Goal: Transaction & Acquisition: Book appointment/travel/reservation

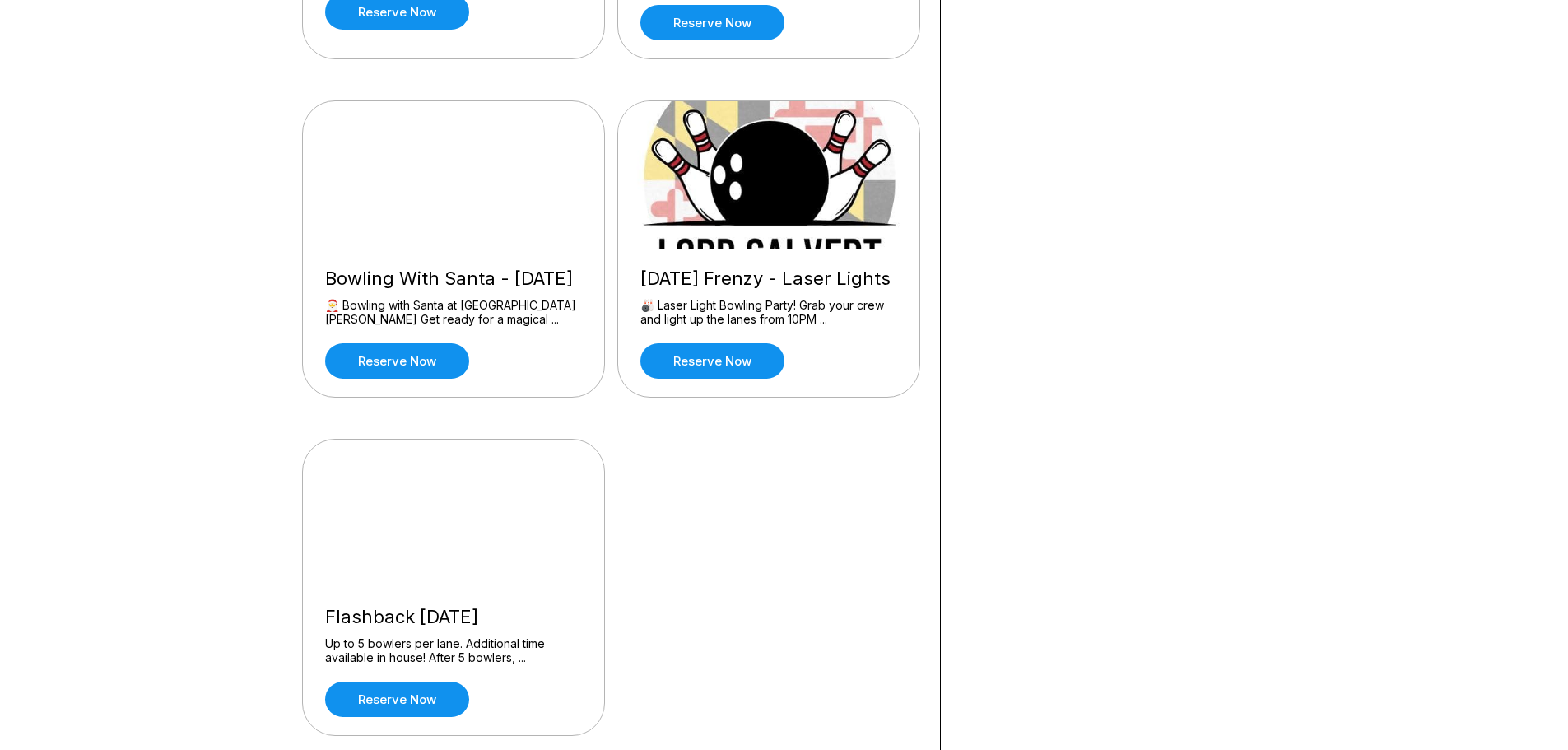
scroll to position [1483, 0]
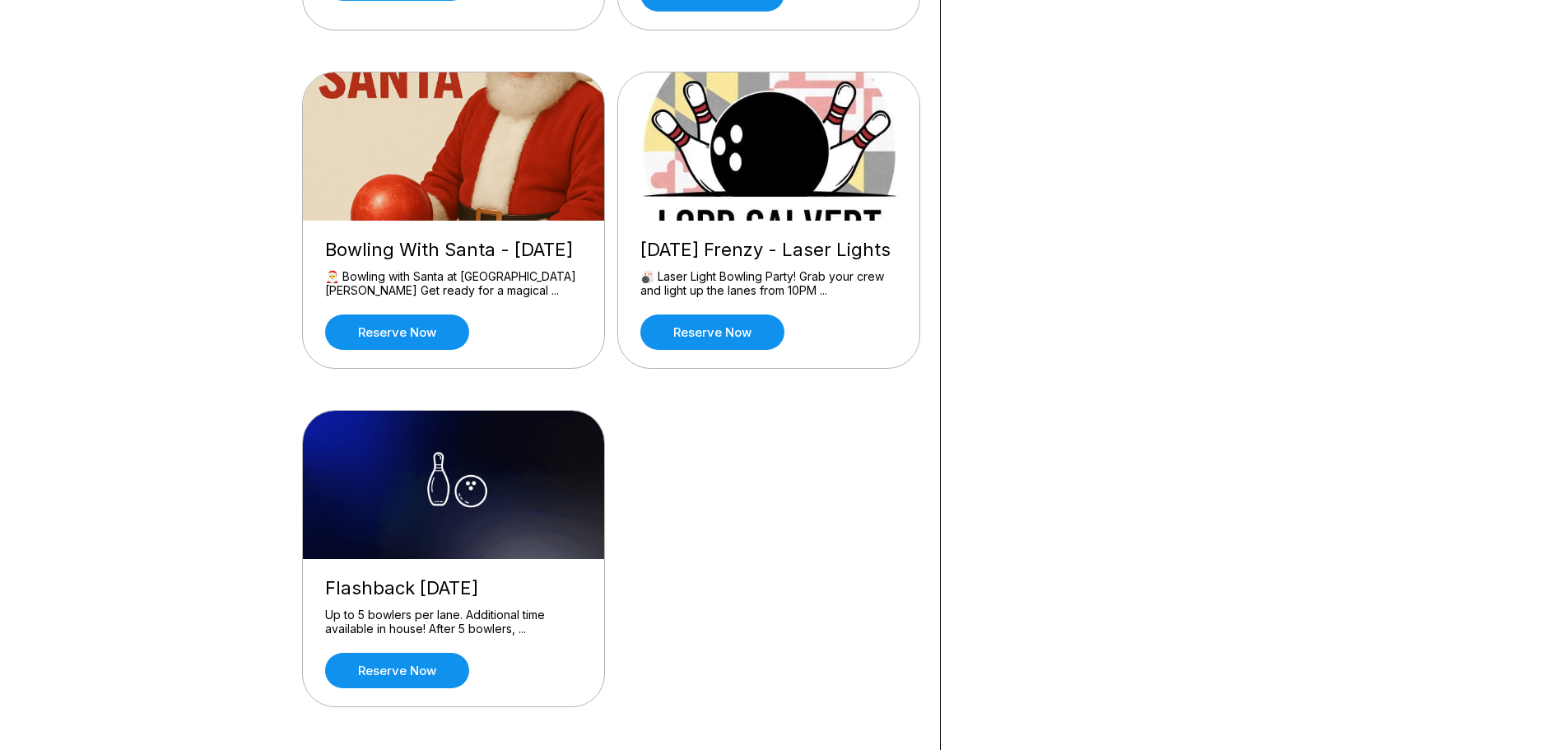
click at [448, 319] on div "Bowling With Santa - December 2025 🎅 Bowling with Santa at Lord Calvert Bowling…" at bounding box center [454, 294] width 301 height 148
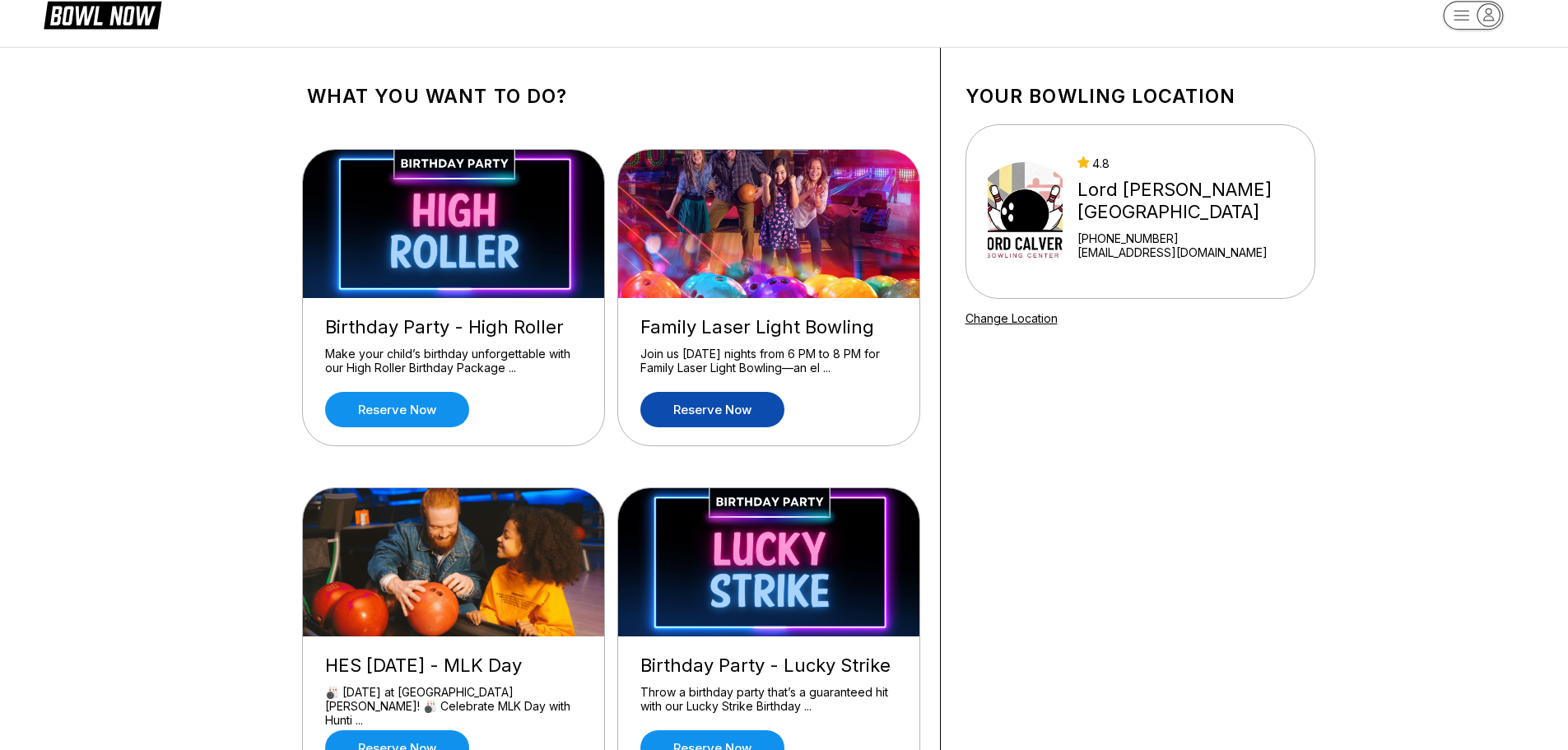
scroll to position [0, 0]
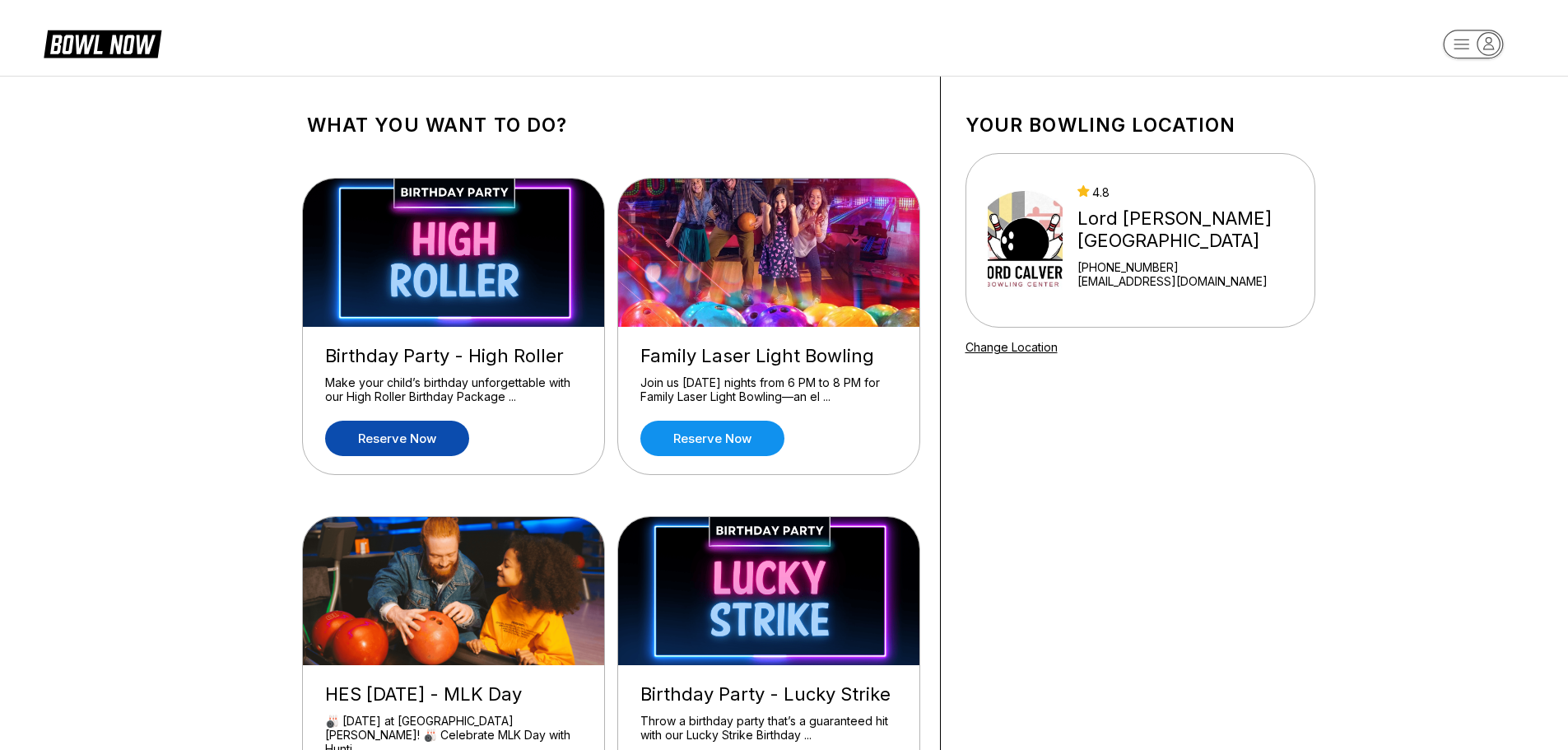
click at [445, 441] on link "Reserve now" at bounding box center [397, 438] width 144 height 36
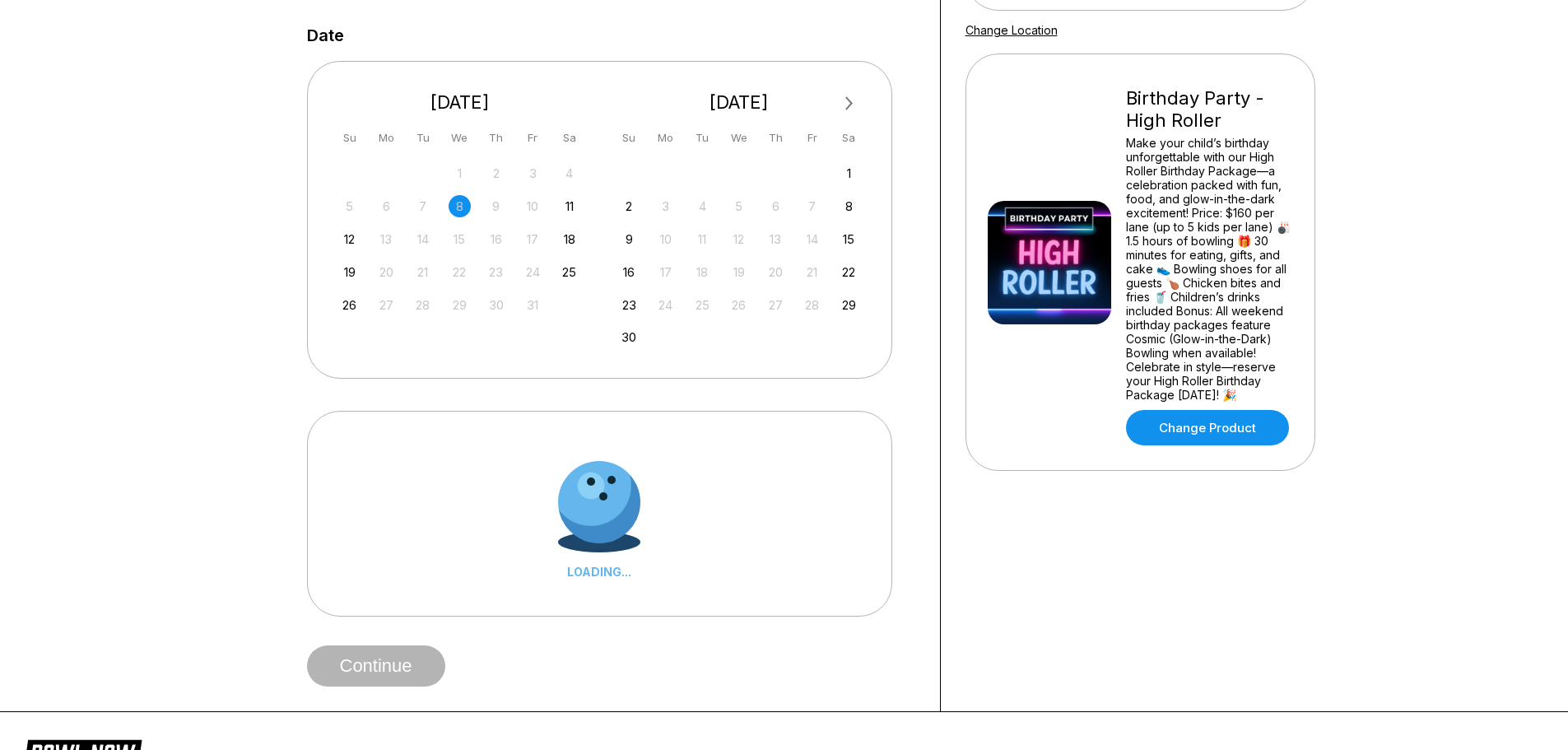
scroll to position [330, 0]
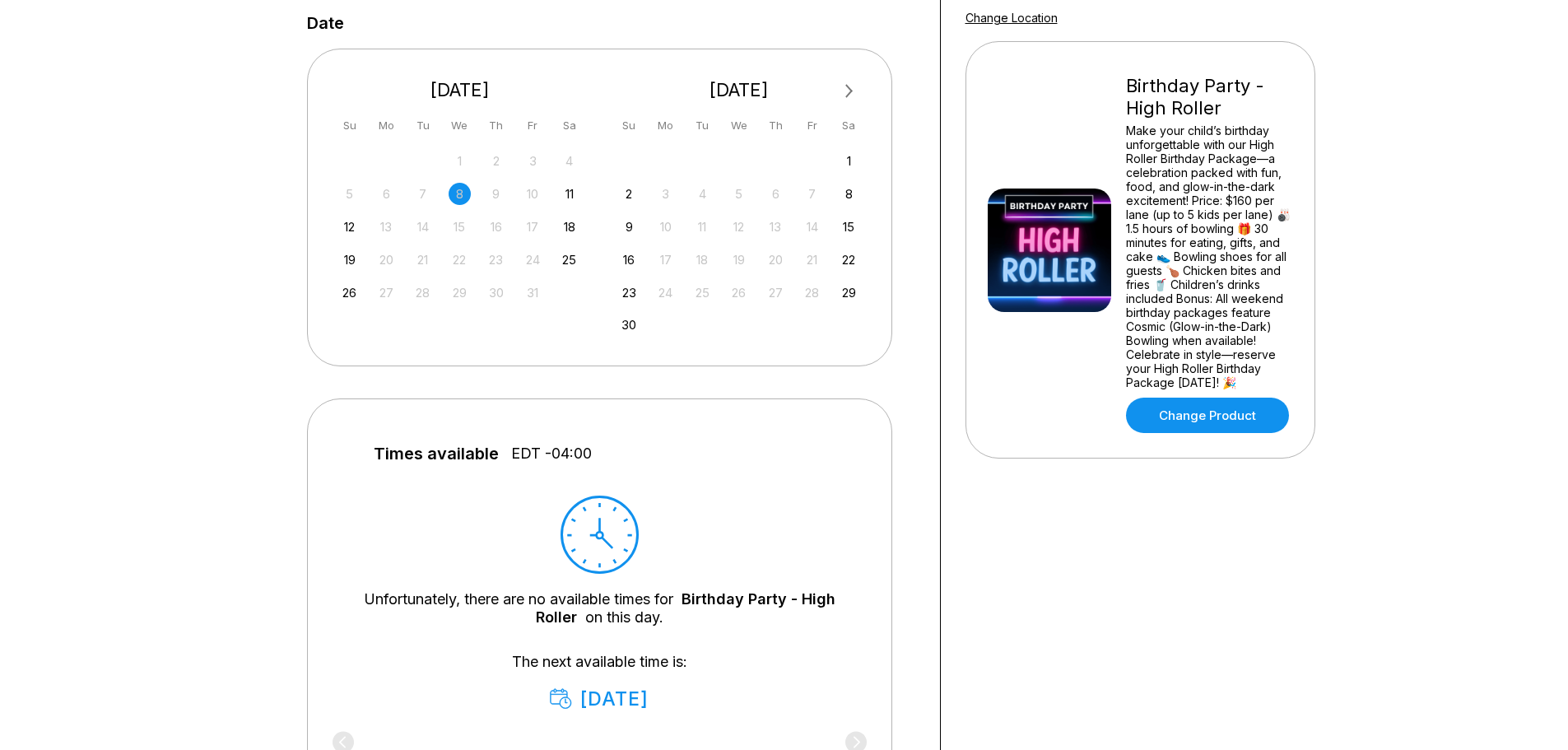
click at [848, 87] on span "Next Month" at bounding box center [848, 91] width 0 height 19
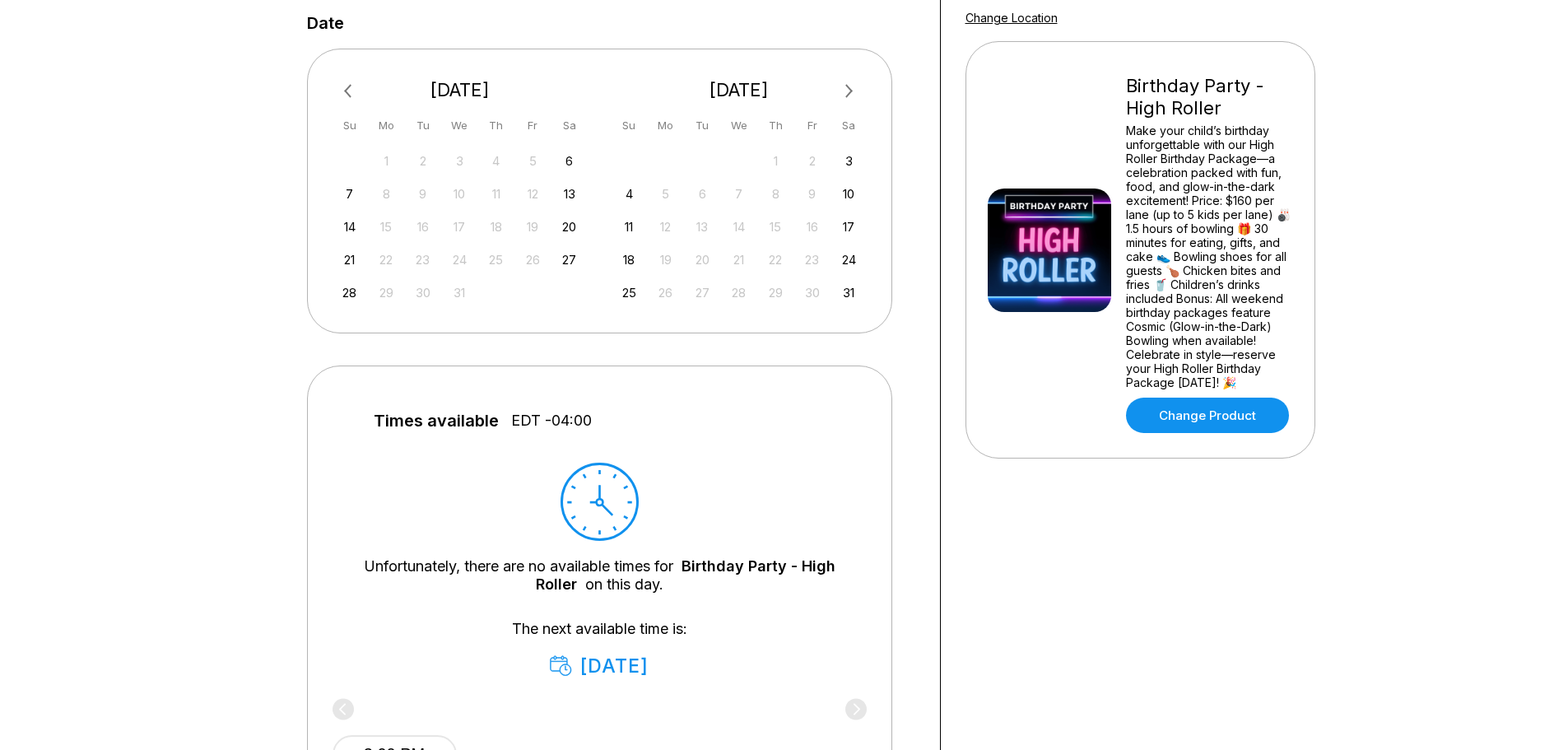
click at [848, 87] on span "Next Month" at bounding box center [848, 91] width 0 height 19
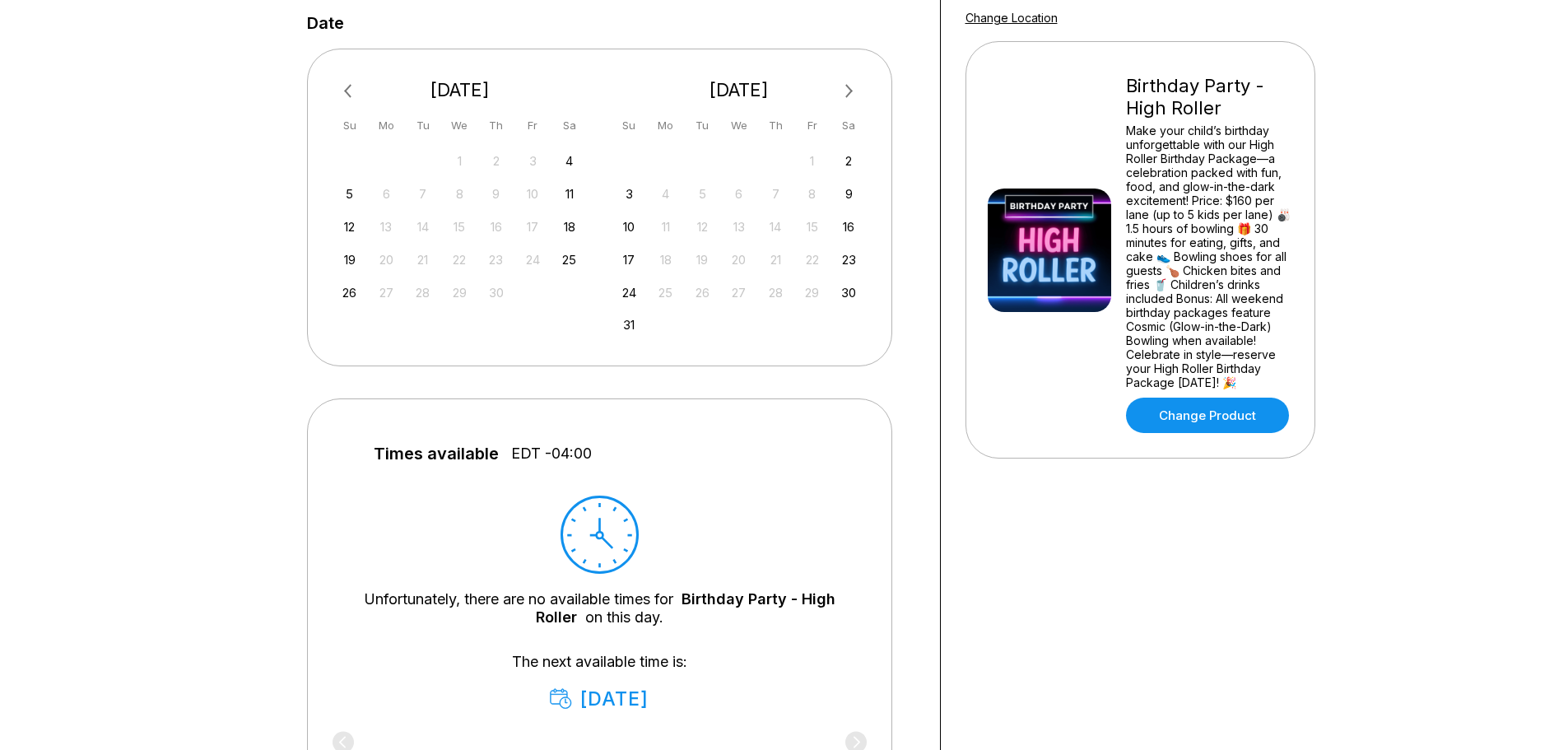
click at [848, 87] on span "Next Month" at bounding box center [848, 91] width 0 height 19
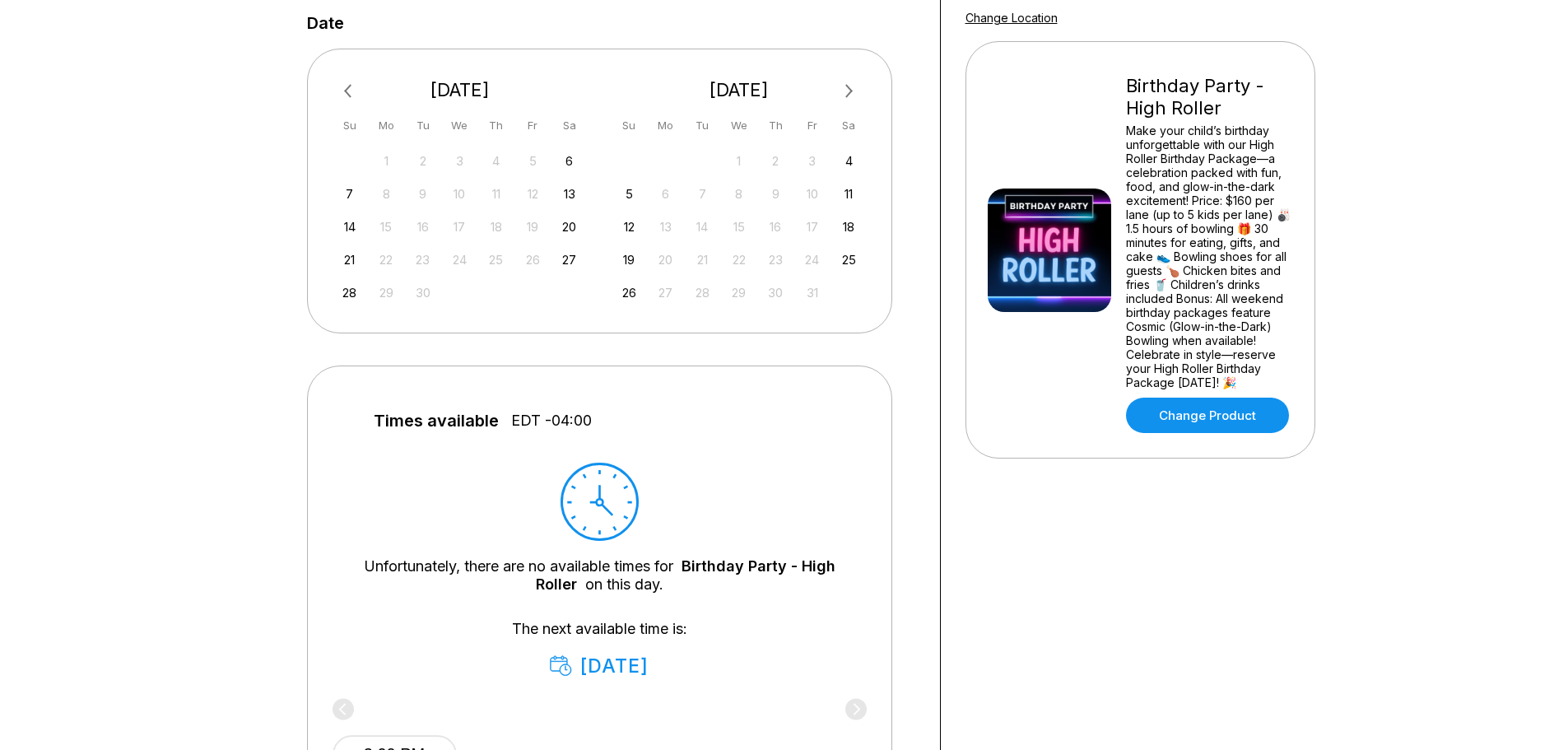
click at [340, 85] on button "Previous Month" at bounding box center [349, 91] width 26 height 26
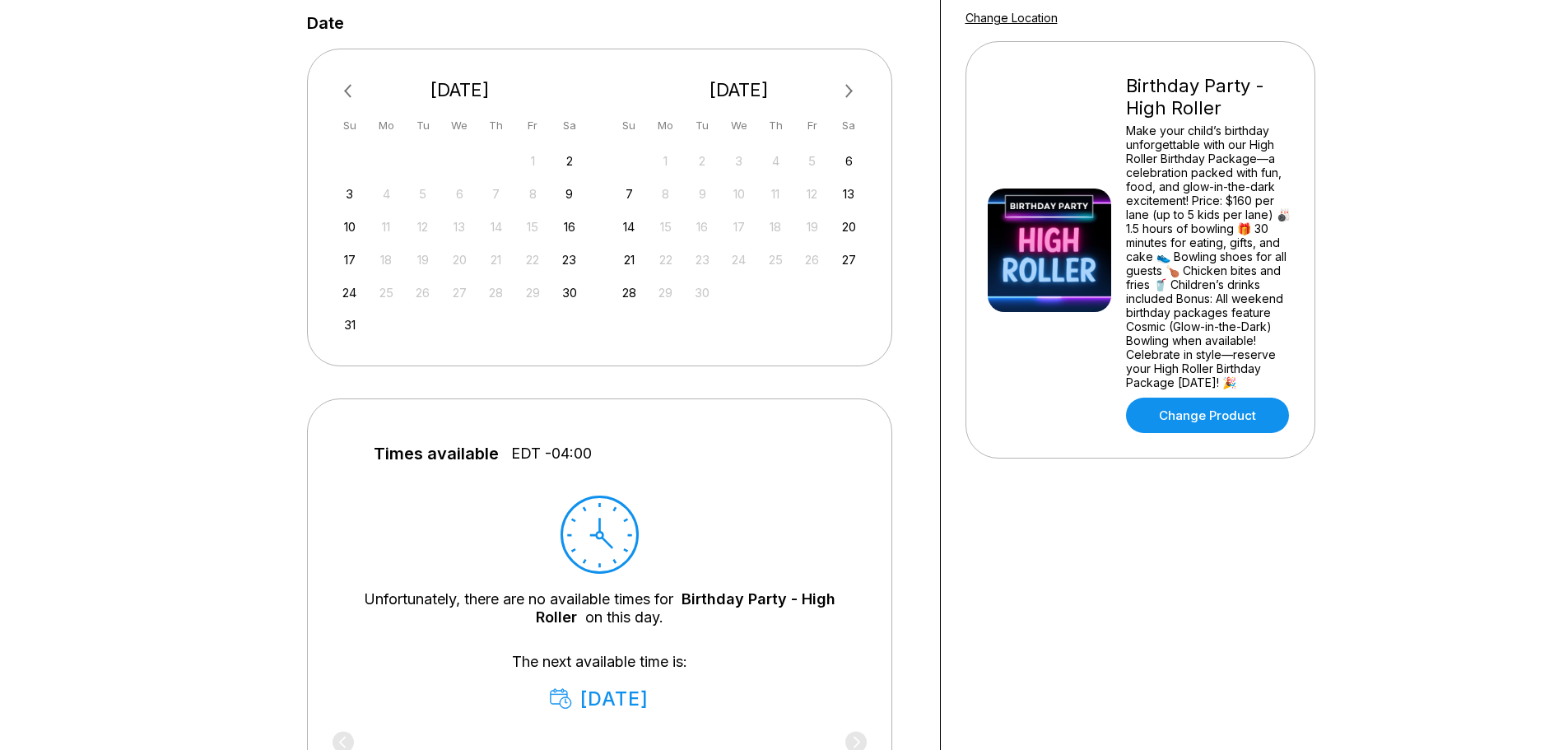
click at [849, 88] on button "Next Month" at bounding box center [849, 91] width 26 height 26
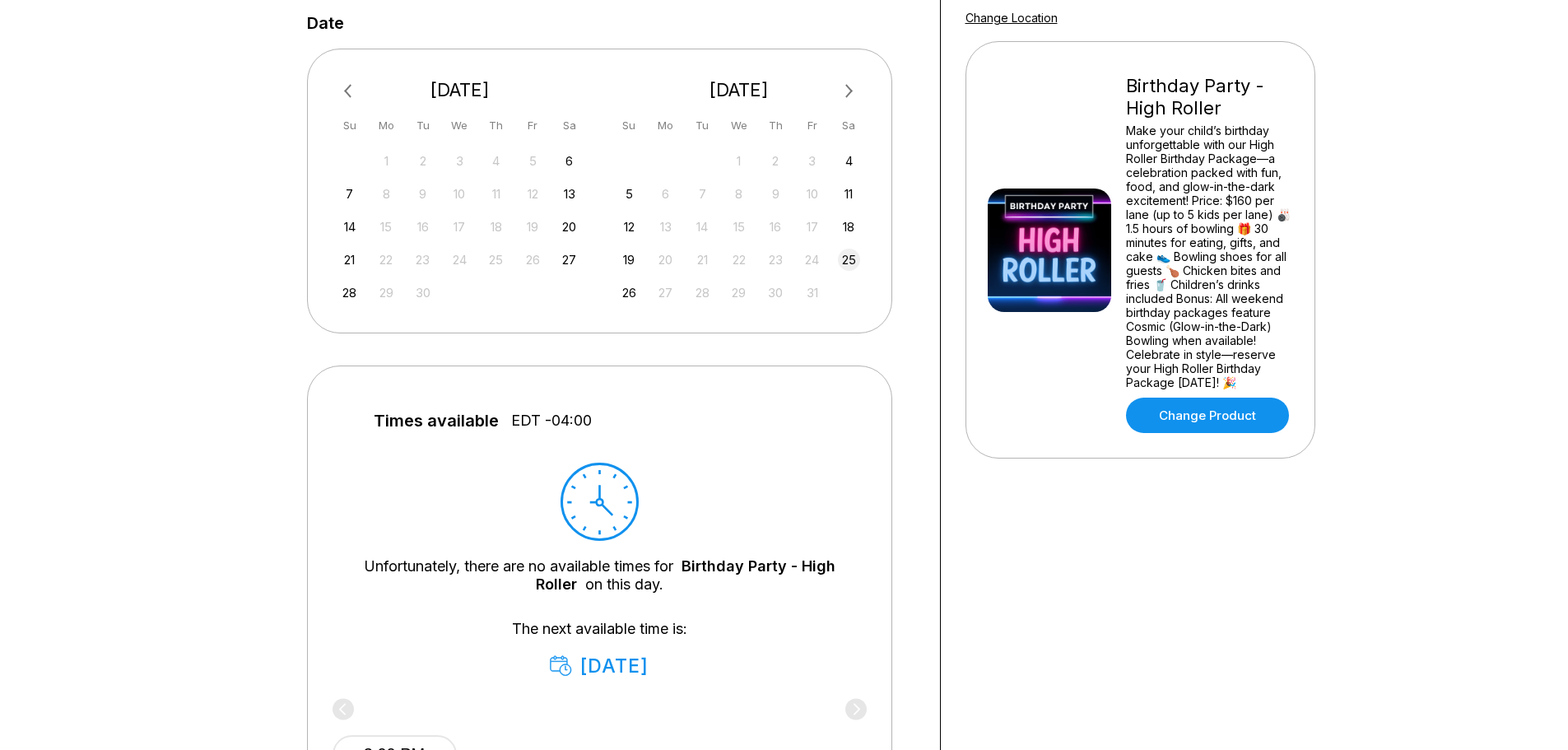
click at [848, 261] on div "25" at bounding box center [848, 259] width 22 height 22
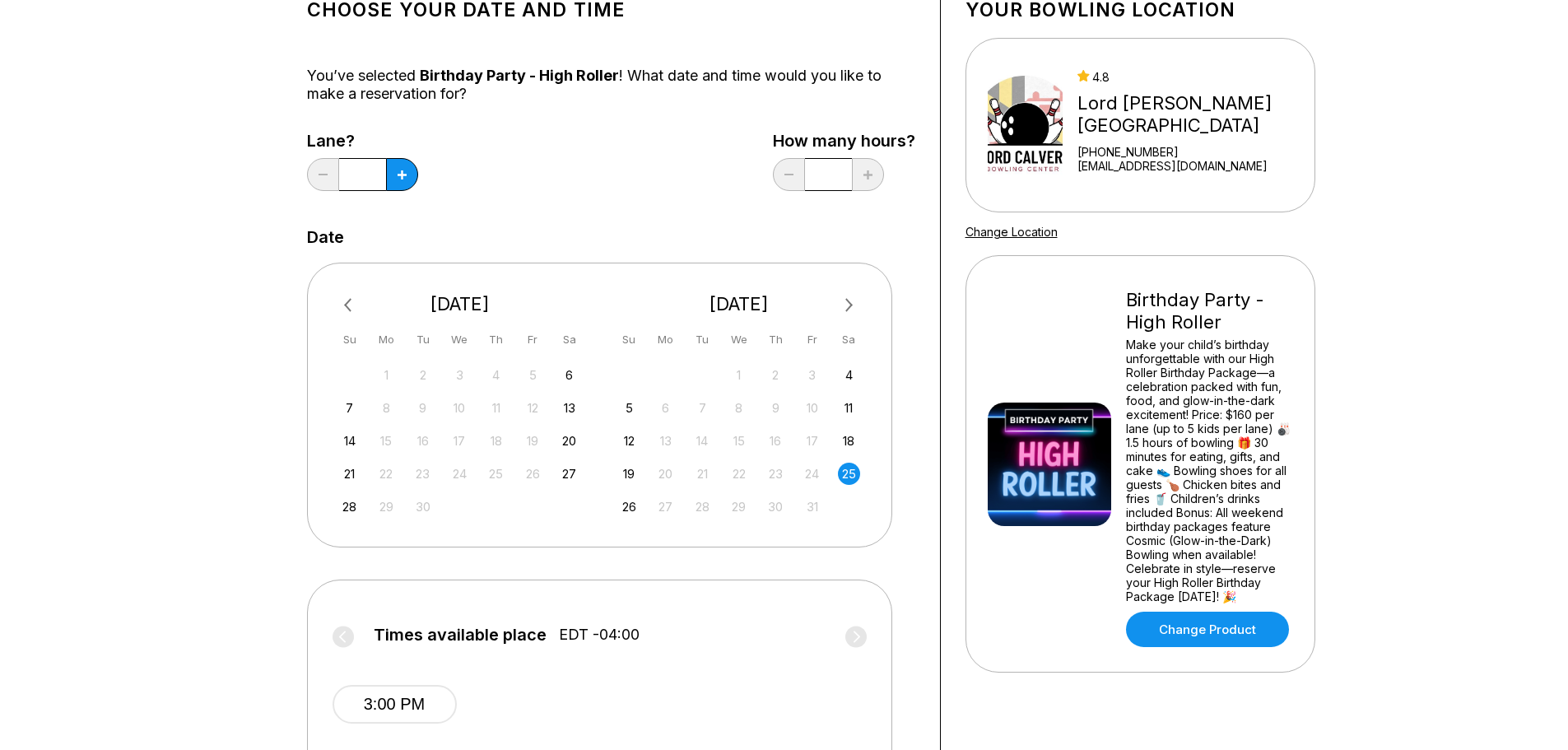
scroll to position [0, 0]
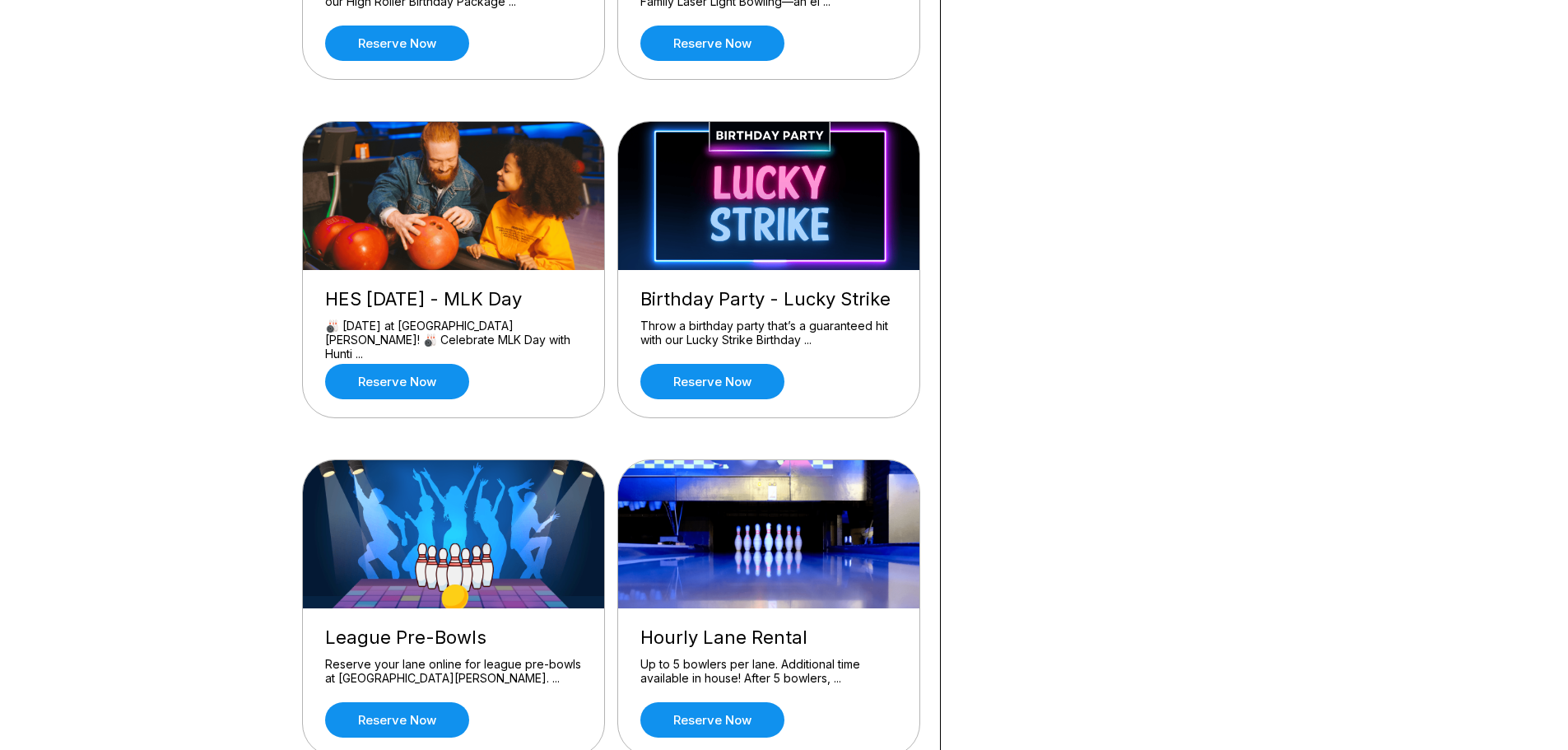
scroll to position [412, 0]
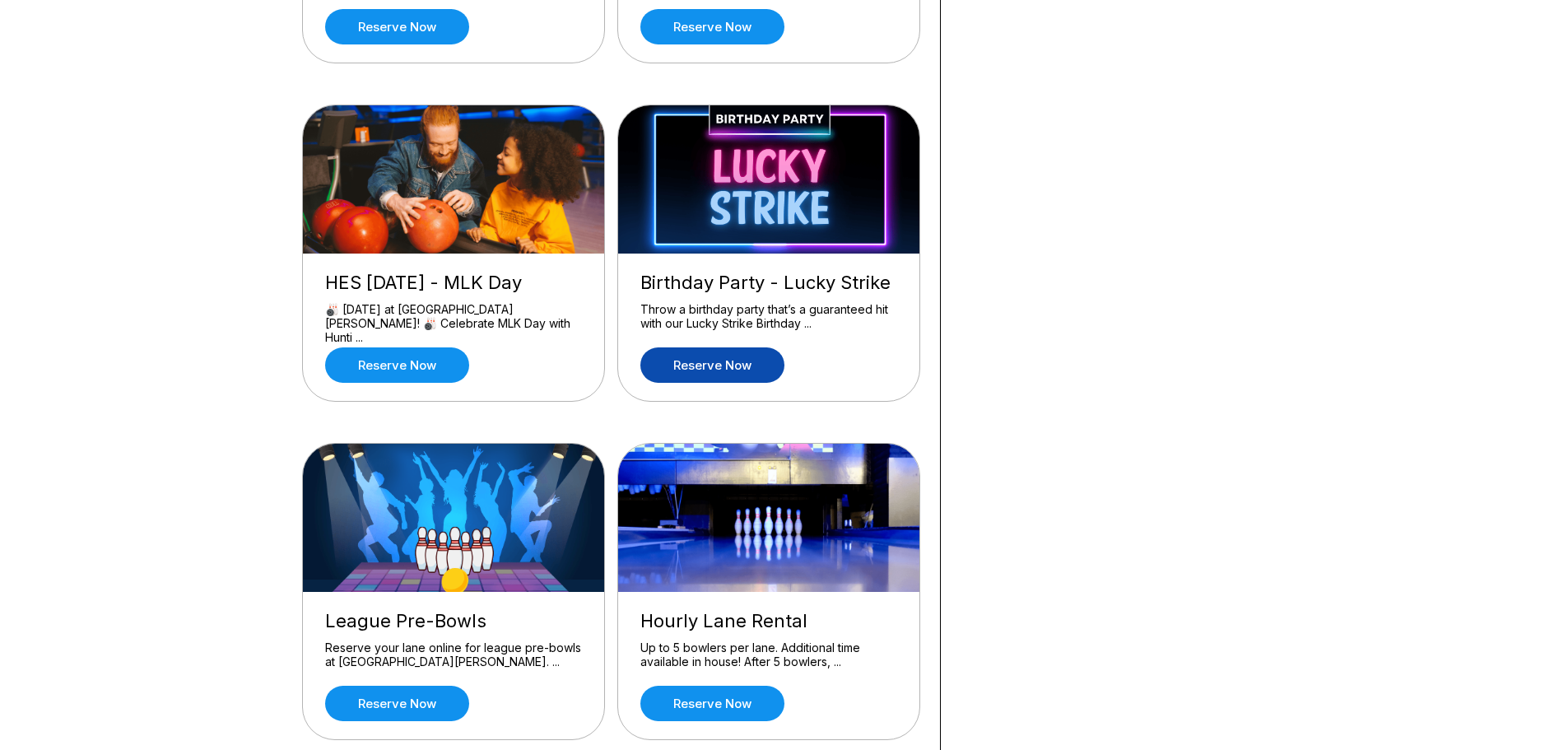
click at [718, 364] on link "Reserve now" at bounding box center [712, 365] width 144 height 36
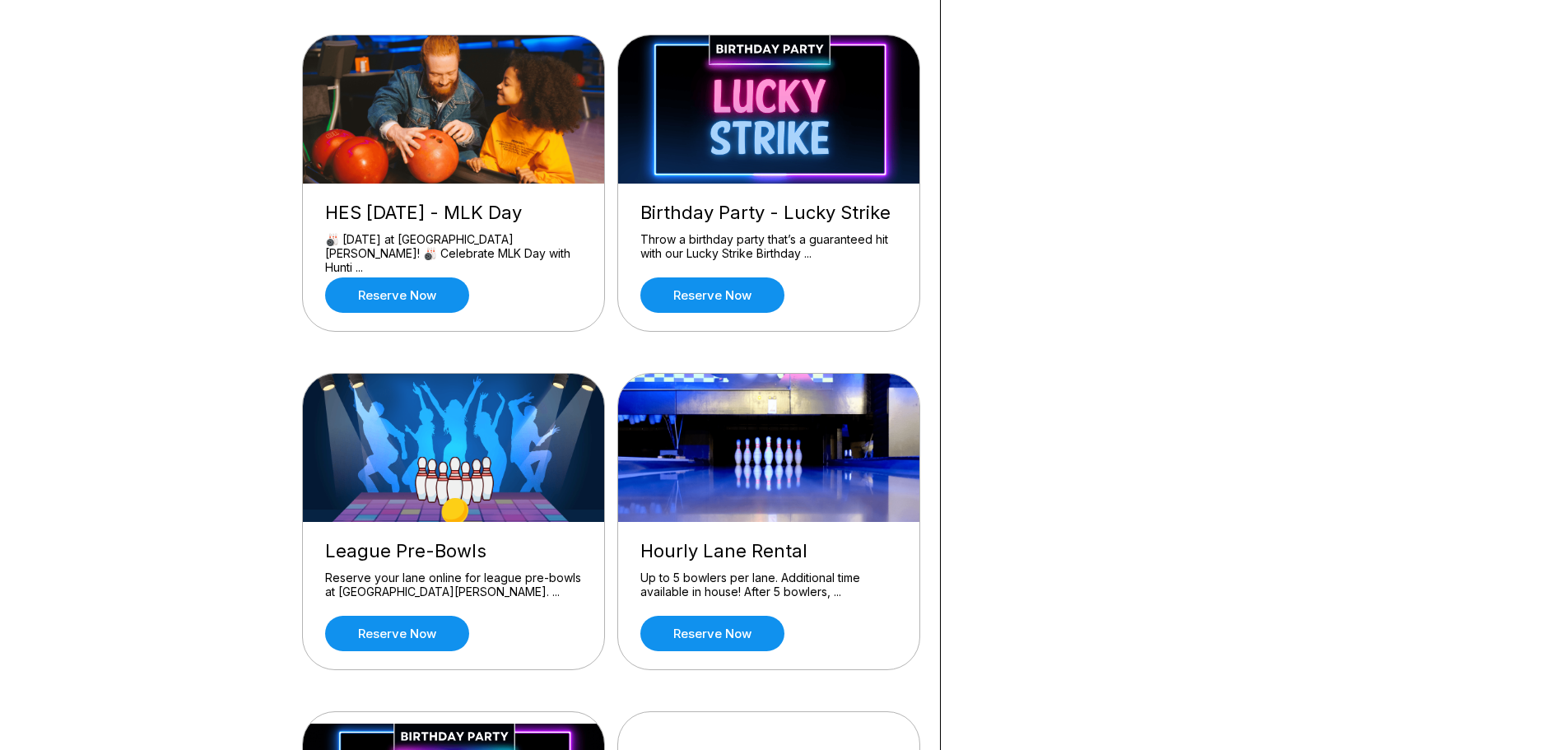
scroll to position [741, 0]
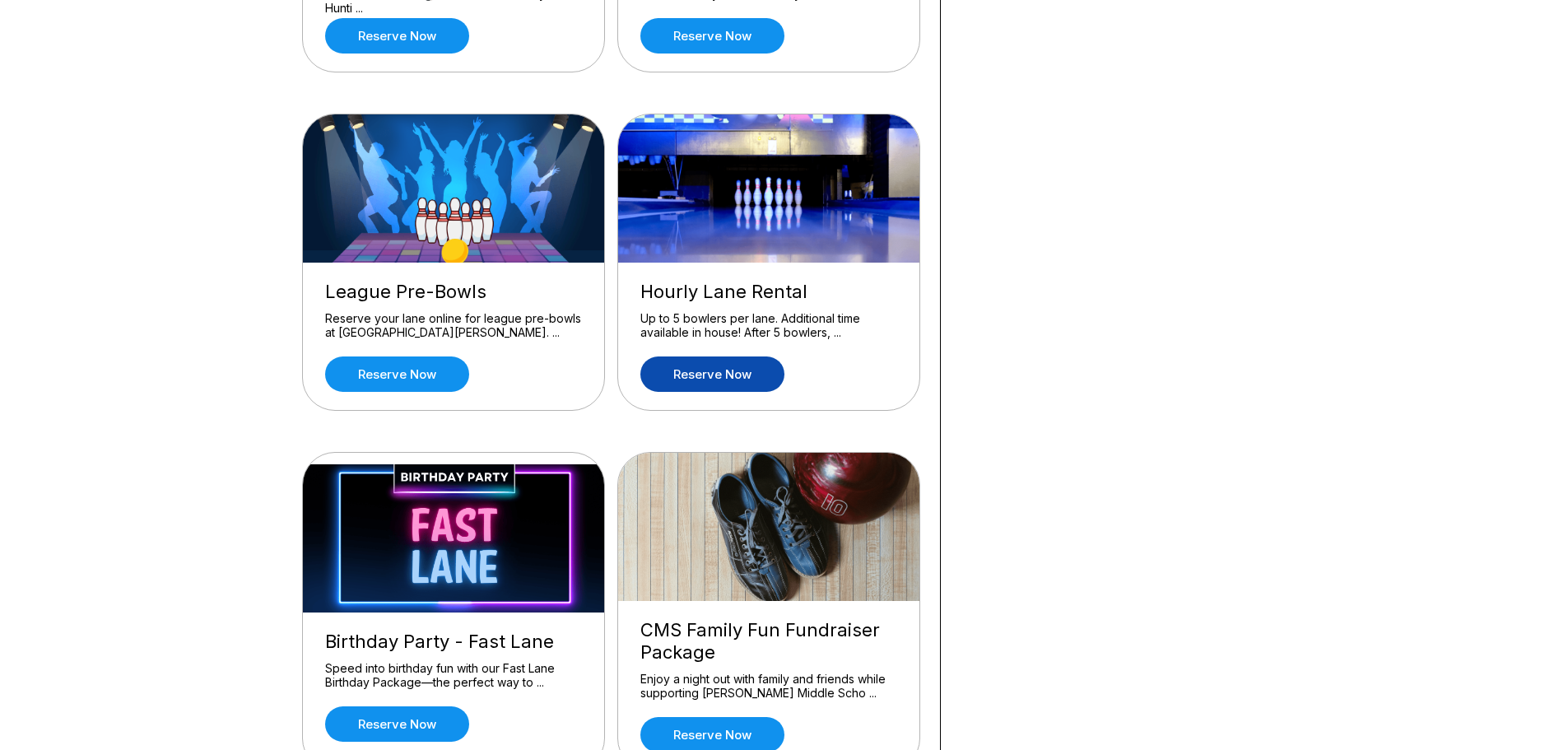
click at [770, 361] on link "Reserve now" at bounding box center [712, 374] width 144 height 36
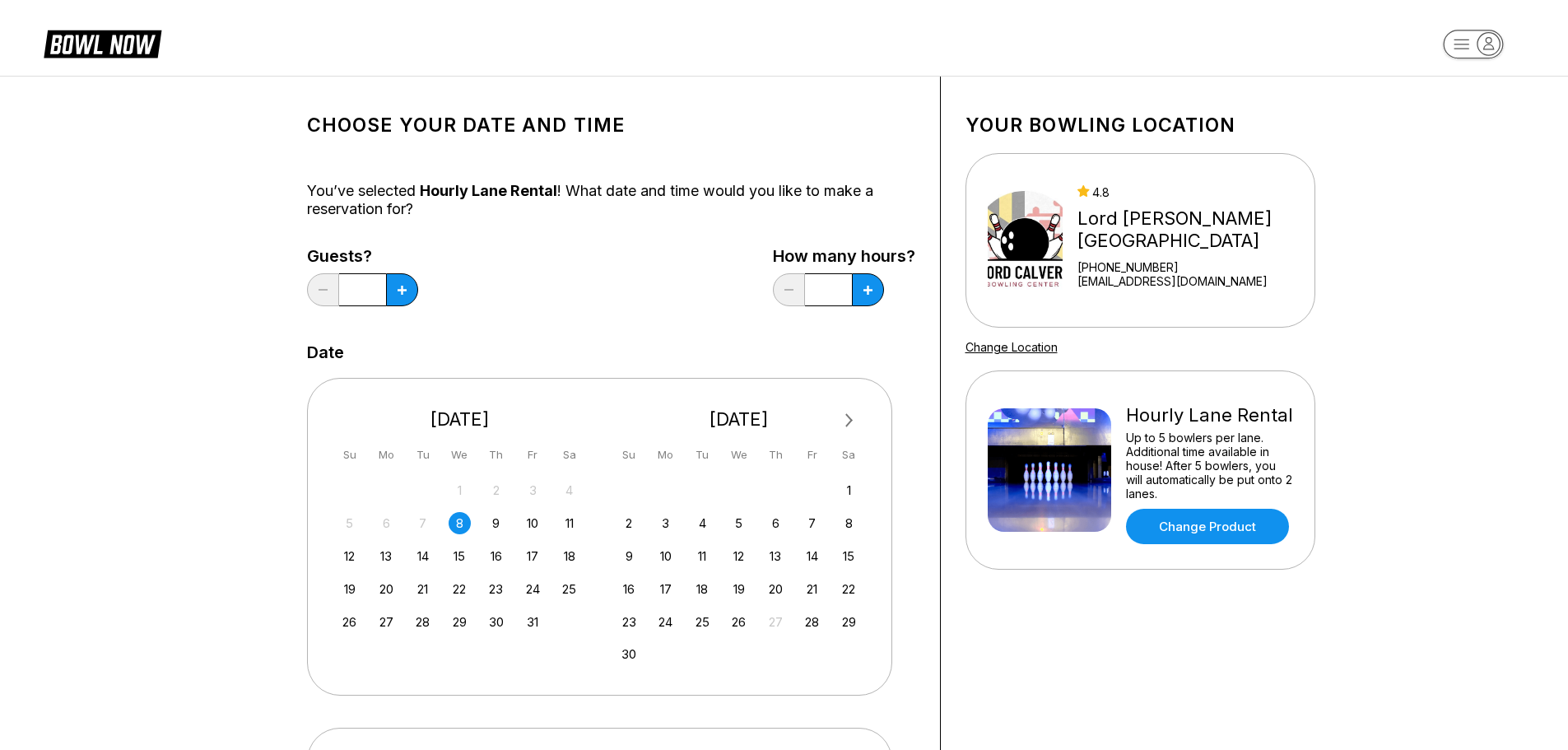
click at [848, 415] on span "Next Month" at bounding box center [848, 420] width 0 height 19
click at [848, 416] on span "Next Month" at bounding box center [848, 420] width 0 height 19
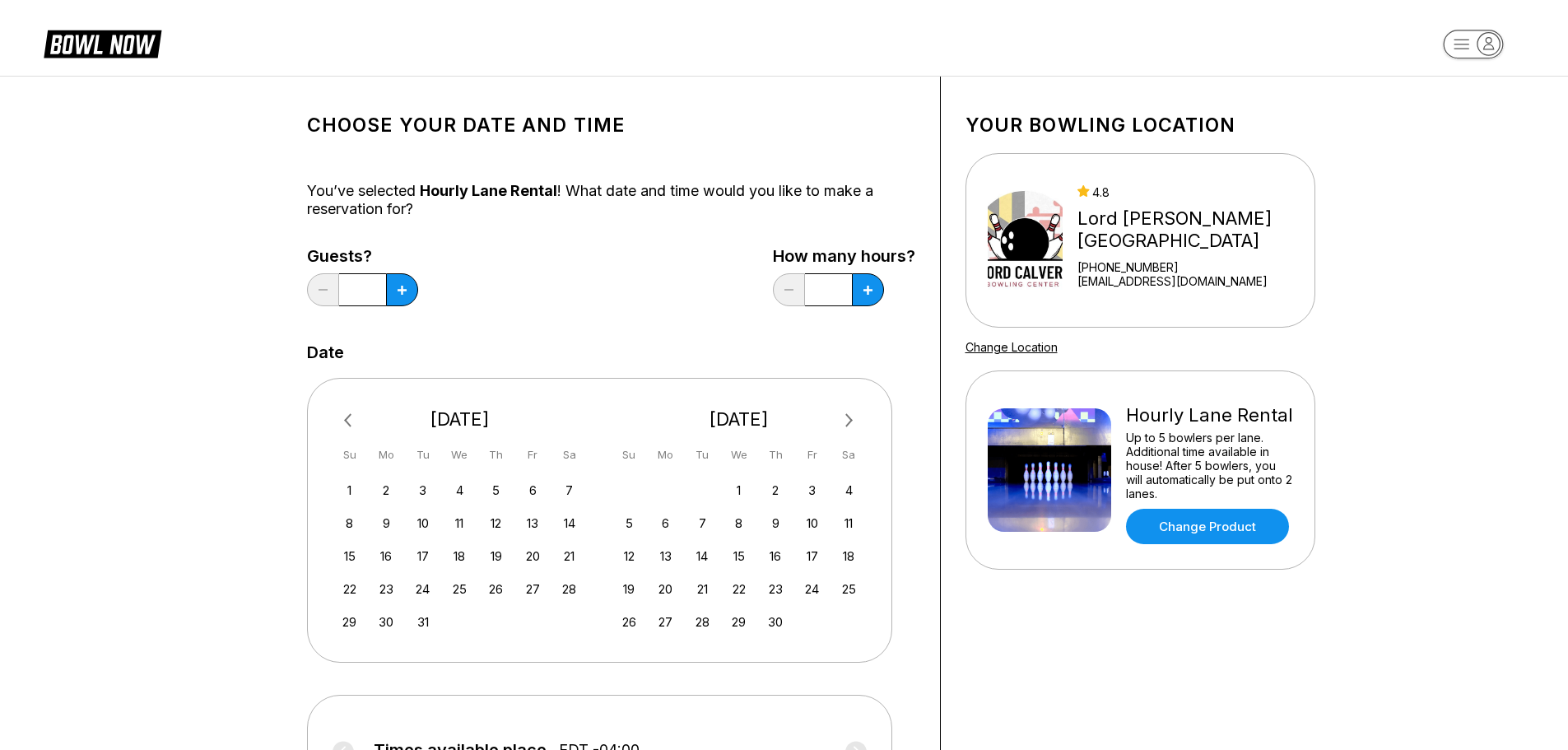
click at [848, 416] on span "Next Month" at bounding box center [848, 420] width 0 height 19
click at [699, 585] on div "23" at bounding box center [702, 589] width 22 height 22
click at [781, 592] on div "25" at bounding box center [775, 589] width 22 height 22
click at [370, 303] on input "*" at bounding box center [362, 290] width 47 height 33
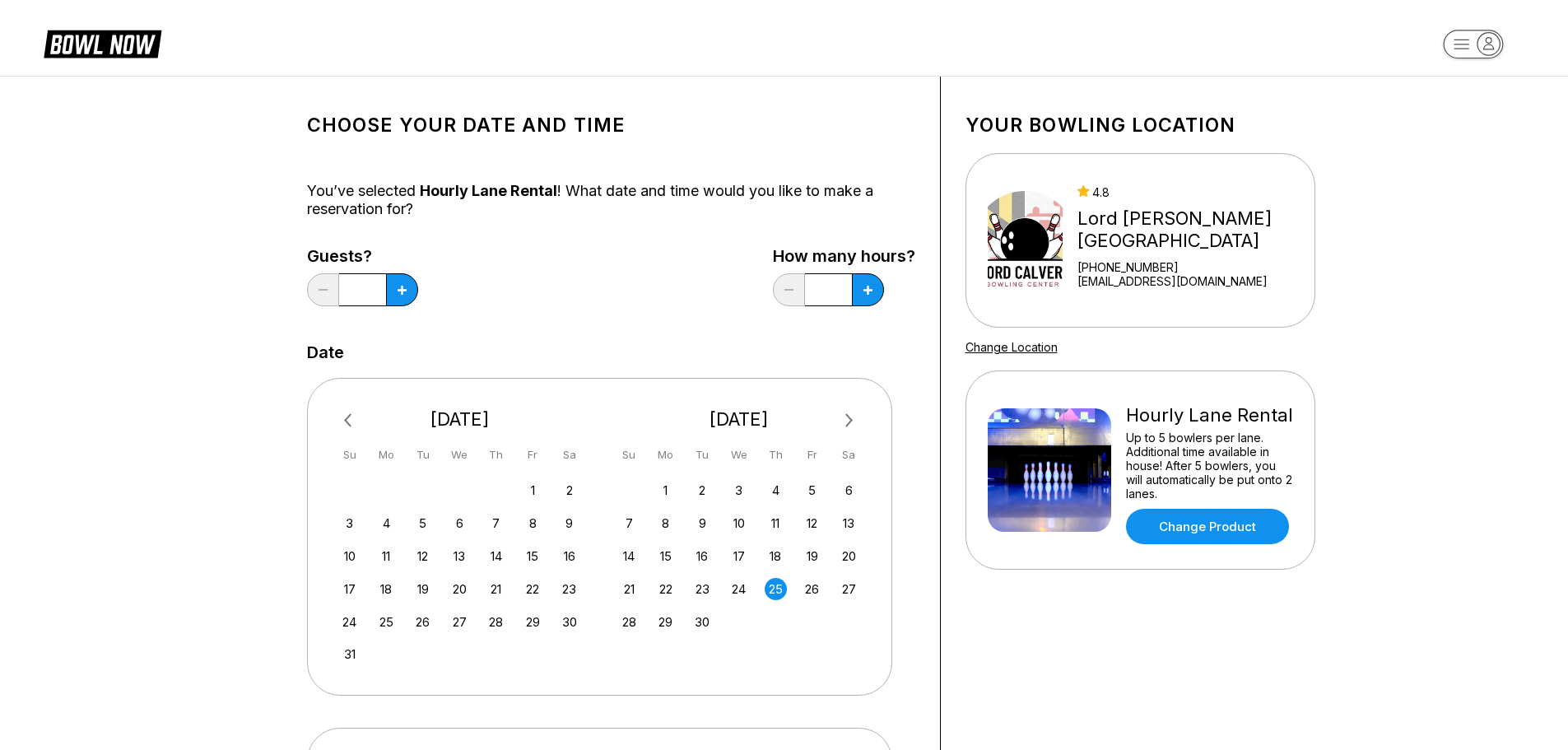
click at [371, 298] on input "*" at bounding box center [362, 290] width 47 height 33
click at [399, 292] on icon at bounding box center [402, 290] width 9 height 9
click at [400, 290] on icon at bounding box center [402, 290] width 9 height 9
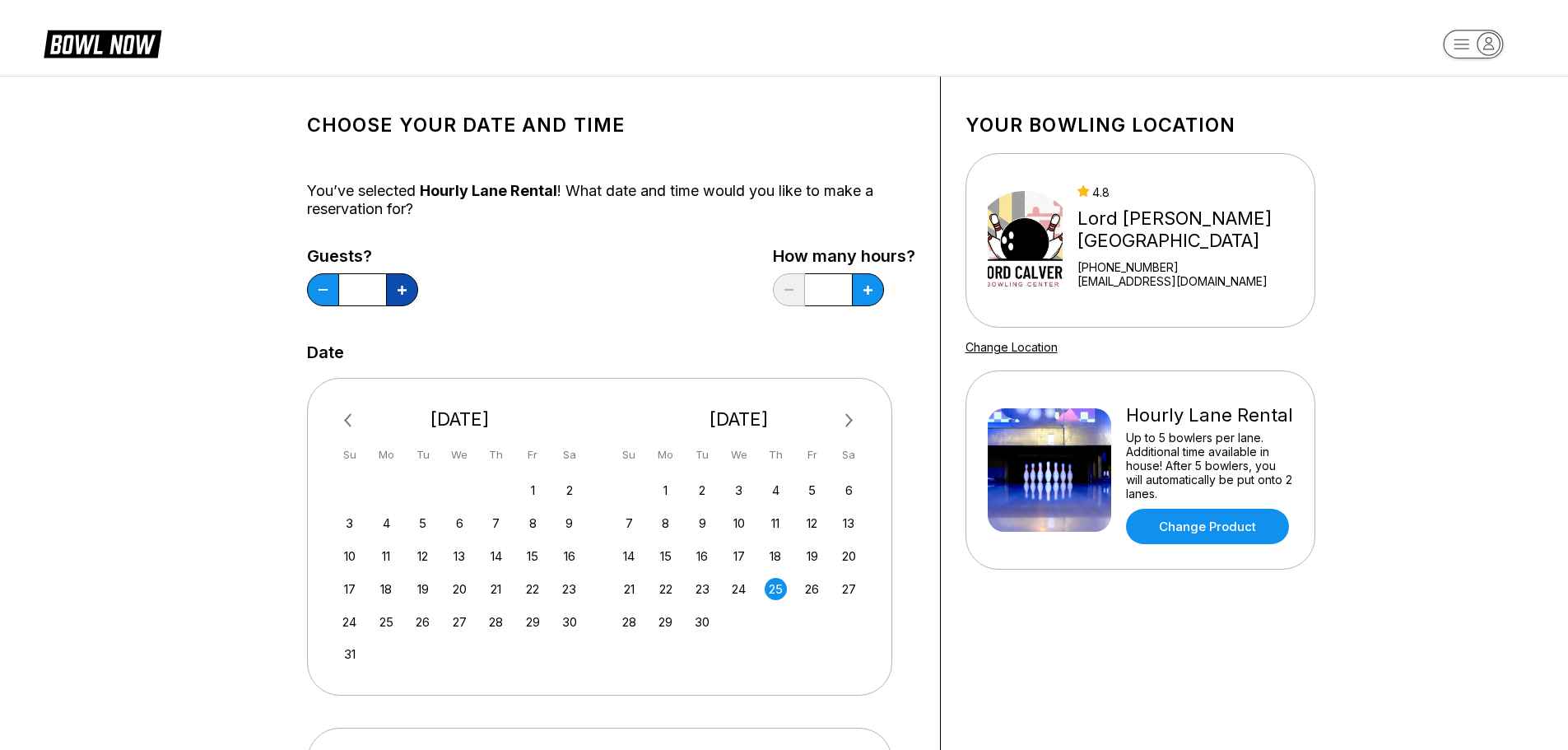
click at [400, 290] on icon at bounding box center [402, 290] width 9 height 9
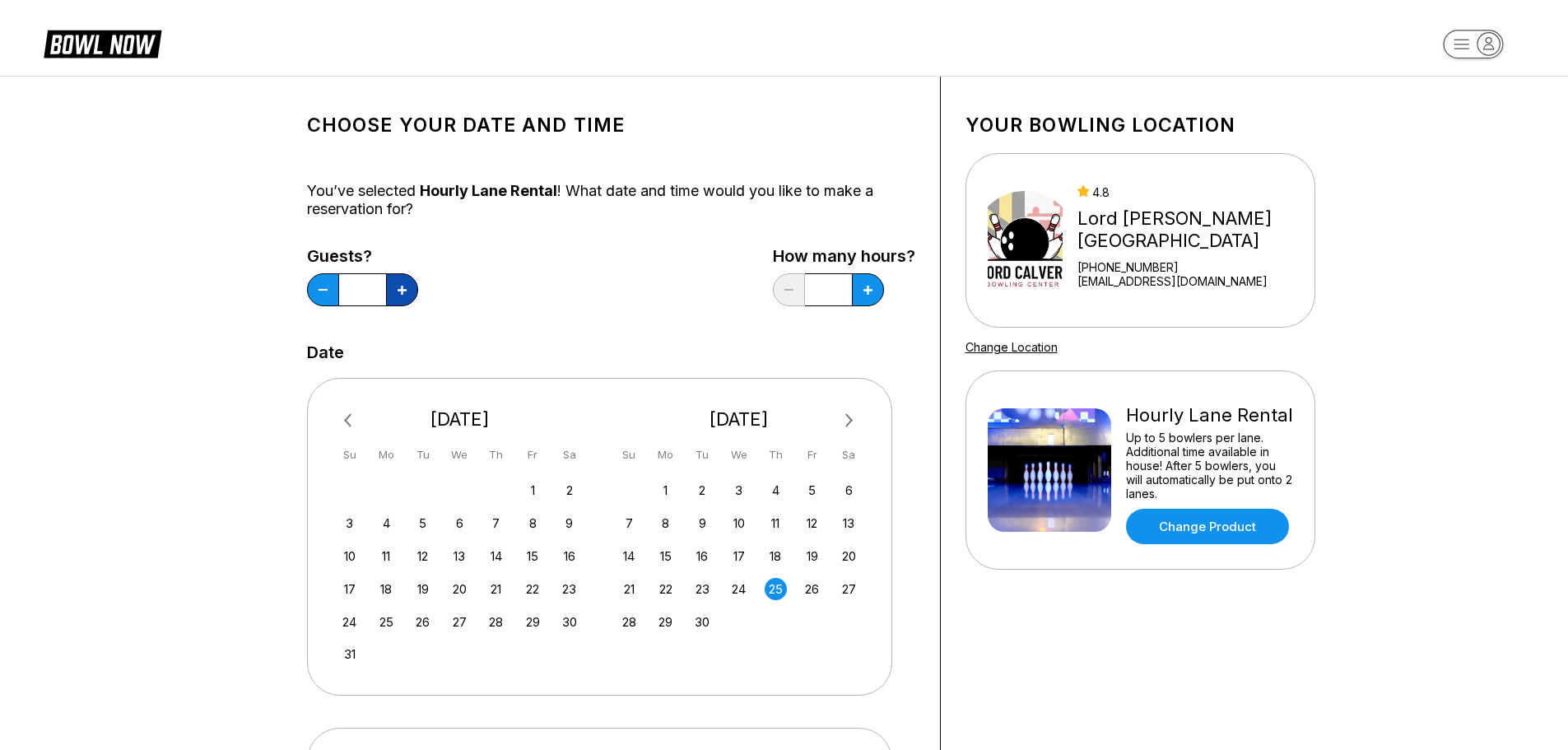
click at [400, 290] on icon at bounding box center [402, 290] width 9 height 9
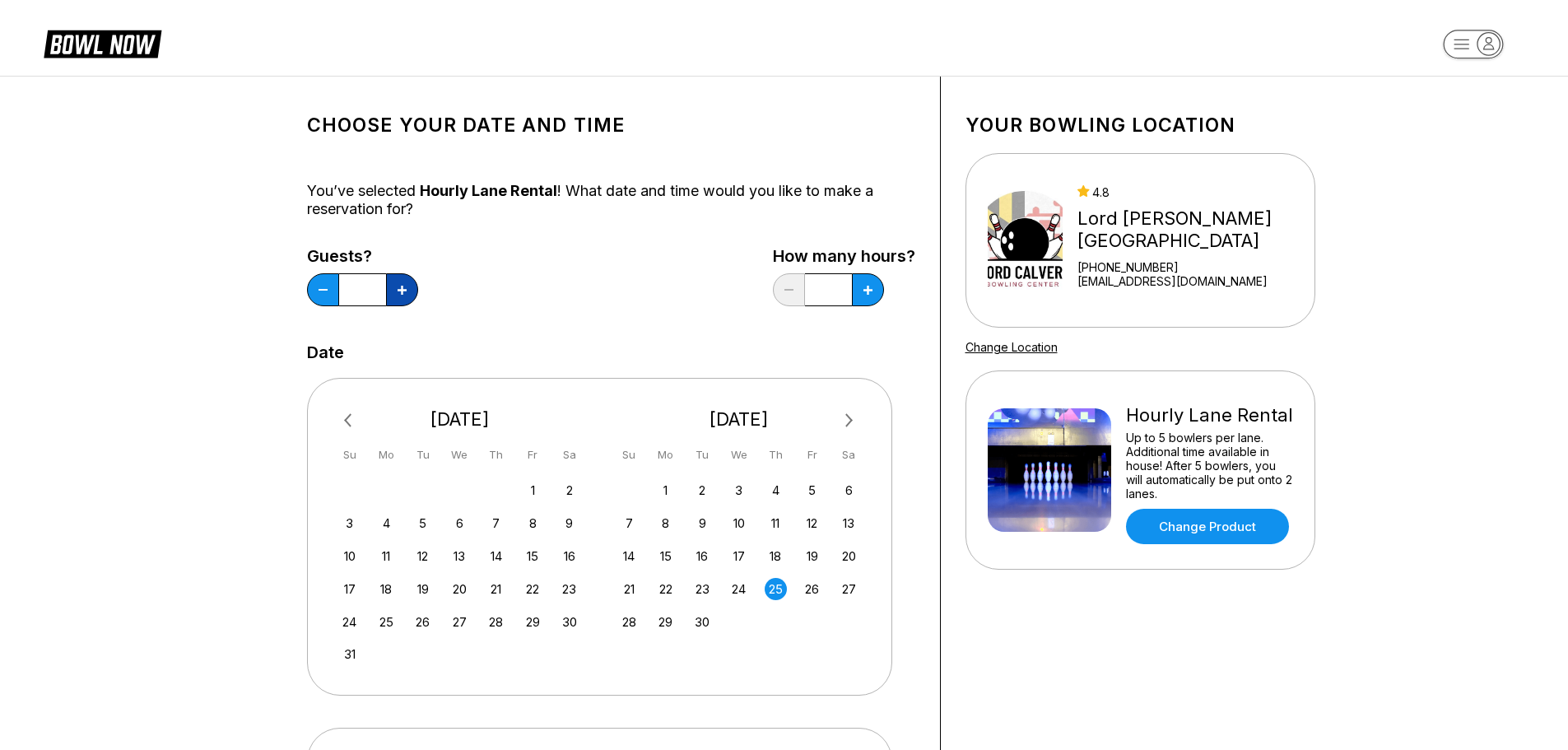
click at [400, 290] on icon at bounding box center [402, 290] width 9 height 9
click at [400, 291] on icon at bounding box center [402, 290] width 9 height 9
click at [400, 292] on icon at bounding box center [402, 290] width 9 height 9
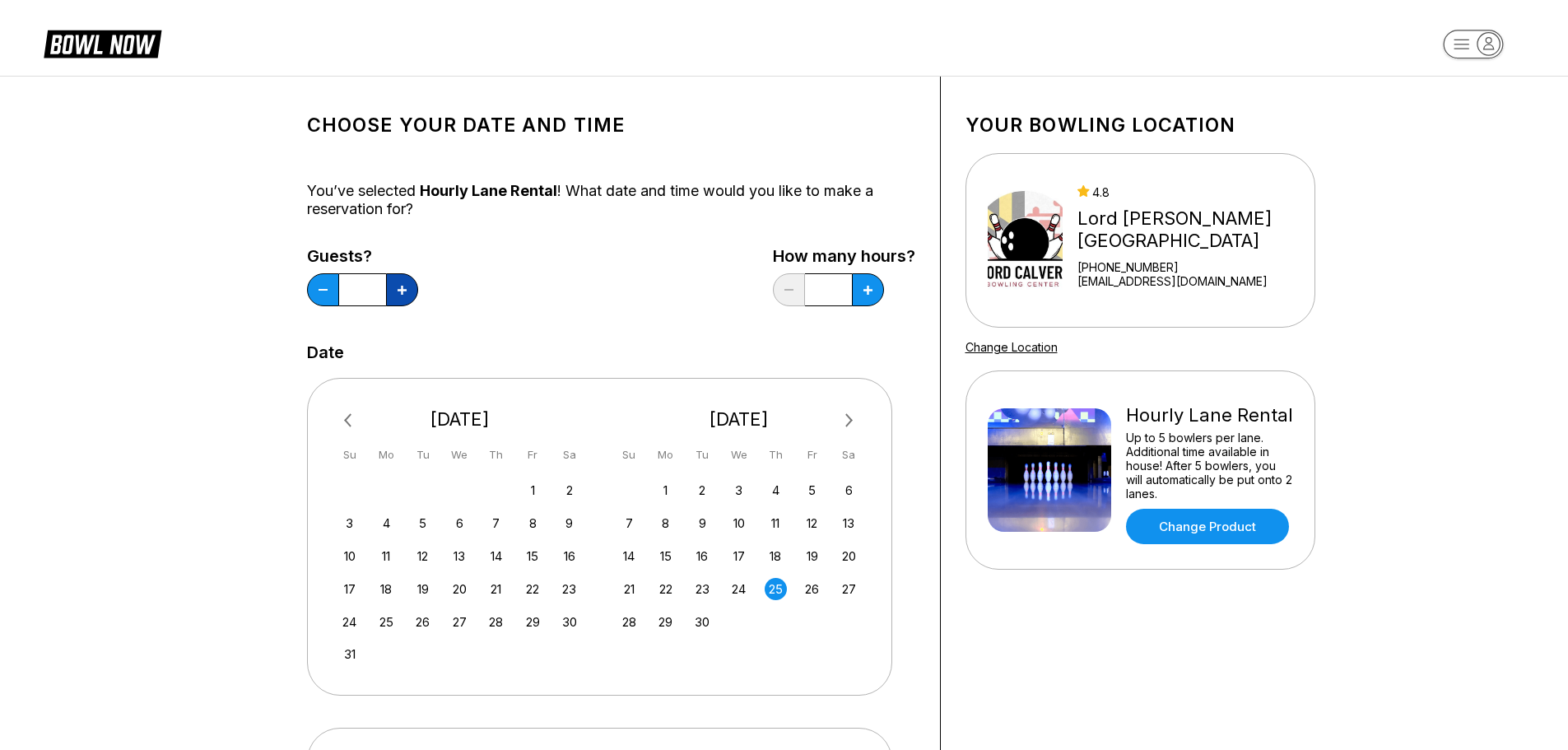
click at [400, 292] on icon at bounding box center [402, 290] width 9 height 9
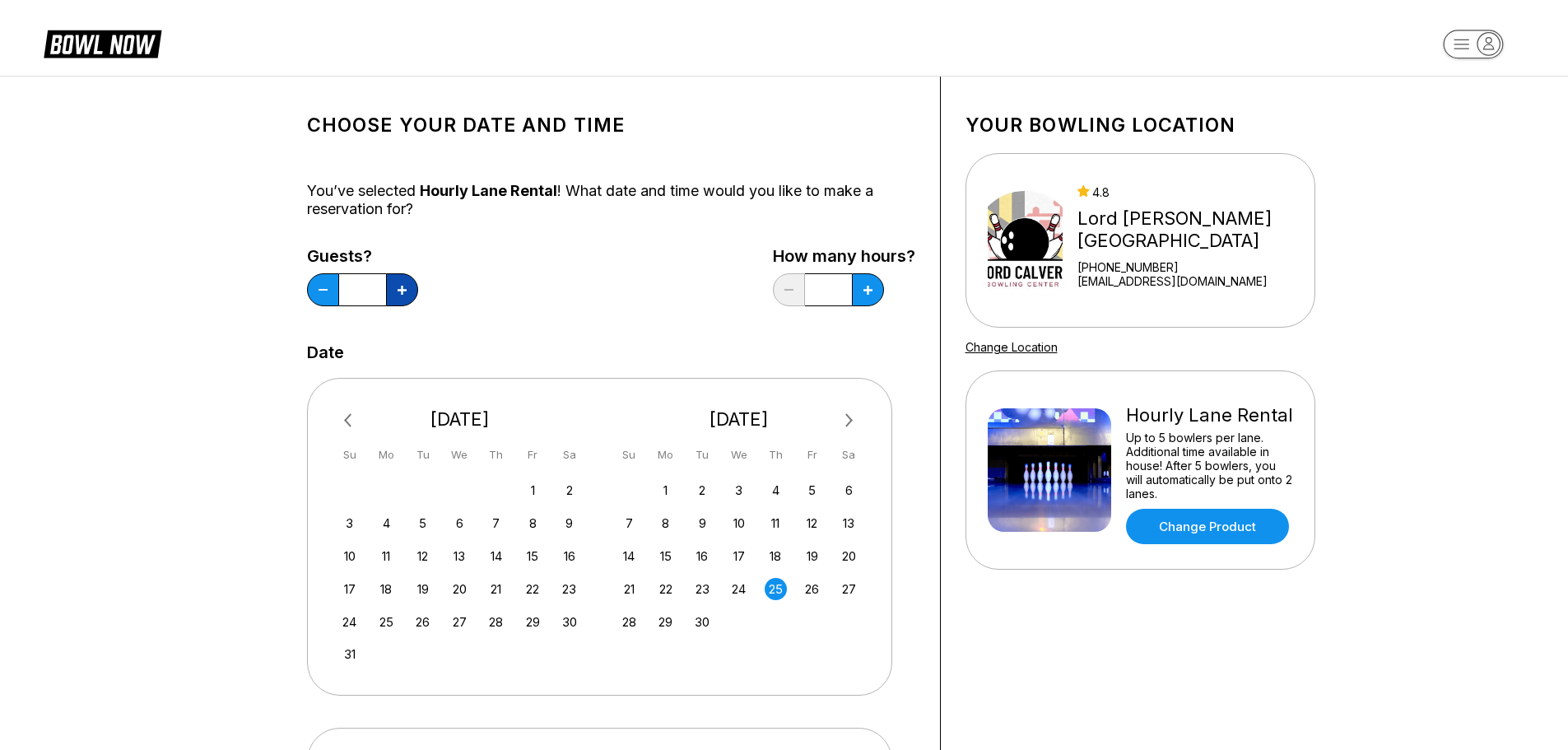
type input "**"
click at [869, 287] on icon at bounding box center [868, 290] width 9 height 9
type input "*"
